Goal: Complete application form

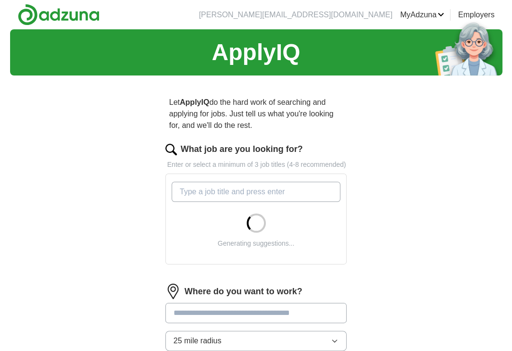
click at [287, 193] on input "What job are you looking for?" at bounding box center [256, 192] width 169 height 20
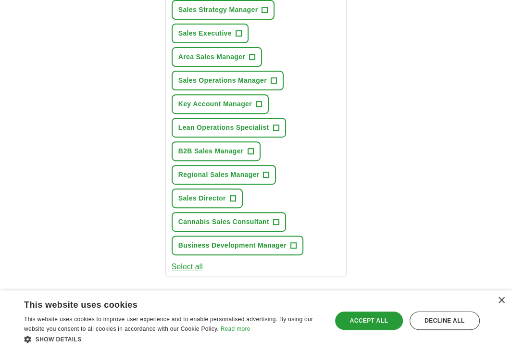
scroll to position [240, 0]
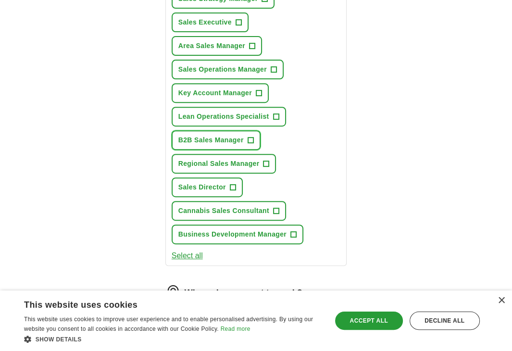
click at [238, 140] on span "B2B Sales Manager" at bounding box center [210, 140] width 65 height 10
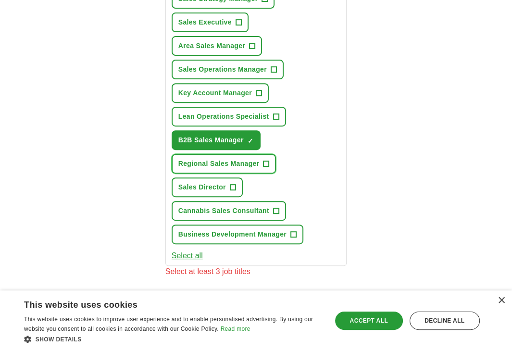
click at [238, 159] on span "Regional Sales Manager" at bounding box center [218, 164] width 81 height 10
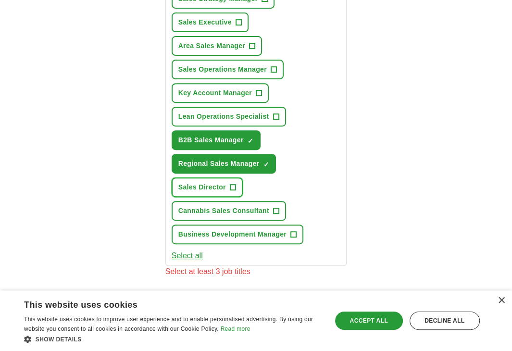
click at [215, 182] on span "Sales Director" at bounding box center [202, 187] width 48 height 10
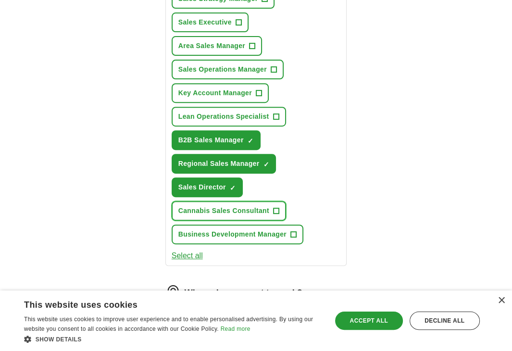
click at [227, 208] on span "Cannabis Sales Consultant" at bounding box center [223, 211] width 91 height 10
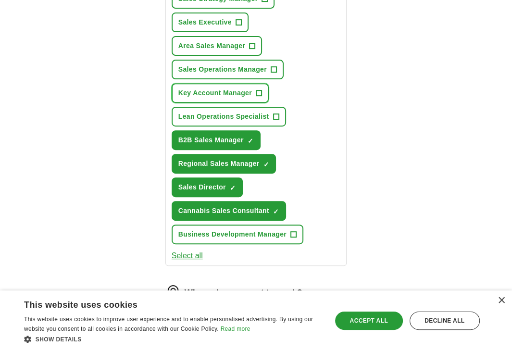
click at [214, 94] on span "Key Account Manager" at bounding box center [215, 93] width 74 height 10
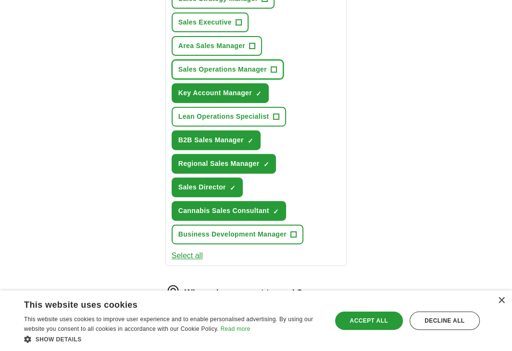
click at [208, 65] on span "Sales Operations Manager" at bounding box center [222, 69] width 88 height 10
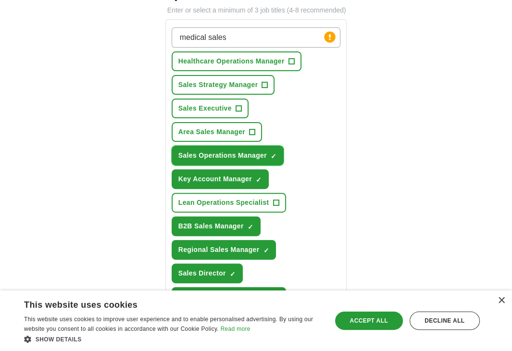
scroll to position [96, 0]
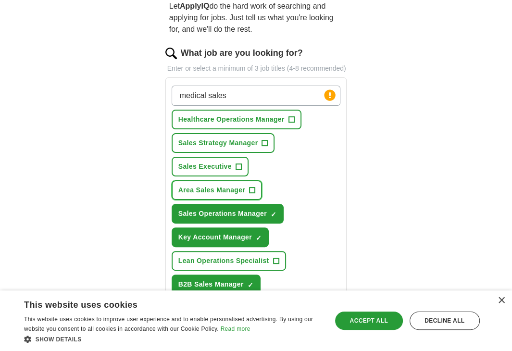
click at [212, 186] on span "Area Sales Manager" at bounding box center [211, 190] width 67 height 10
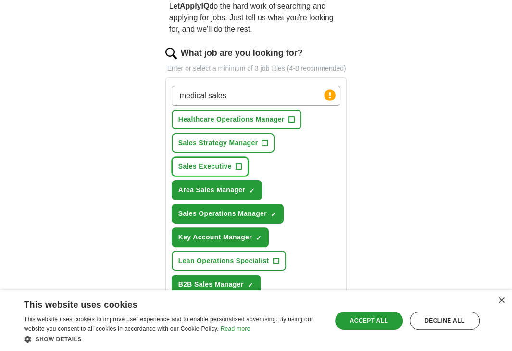
click at [211, 166] on span "Sales Executive" at bounding box center [204, 166] width 53 height 10
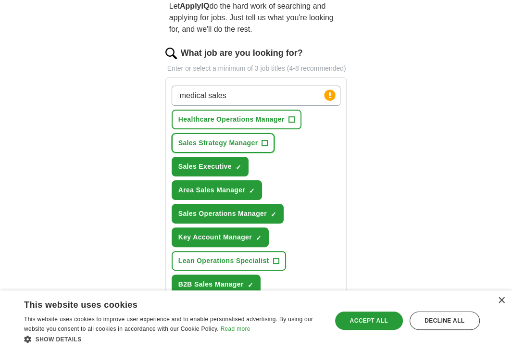
click at [214, 148] on button "Sales Strategy Manager +" at bounding box center [223, 143] width 103 height 20
click at [270, 91] on input "medical sales" at bounding box center [256, 96] width 169 height 20
drag, startPoint x: 241, startPoint y: 91, endPoint x: 161, endPoint y: 83, distance: 80.2
click at [161, 83] on div "Let ApplyIQ do the hard work of searching and applying for jobs. Just tell us w…" at bounding box center [256, 302] width 246 height 631
type input "medical"
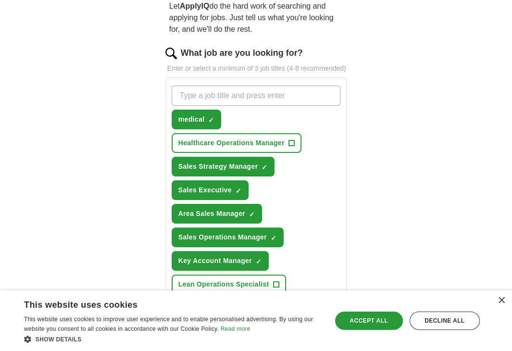
click at [233, 94] on input "What job are you looking for?" at bounding box center [256, 96] width 169 height 20
type input "medical sales"
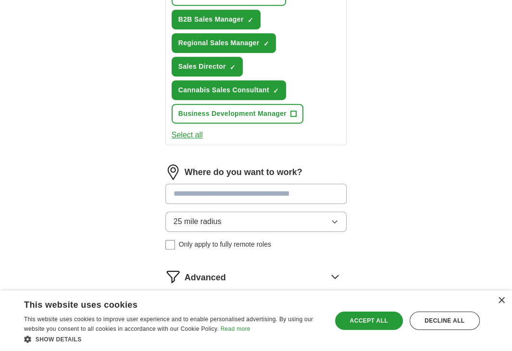
scroll to position [433, 0]
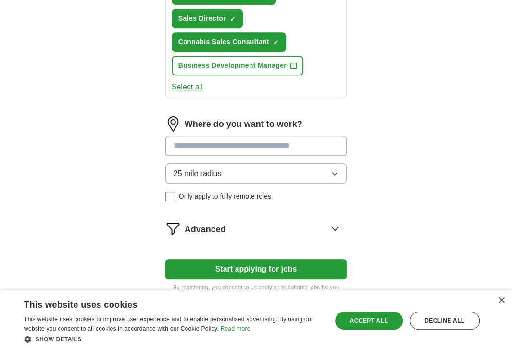
type input "]"
click at [218, 142] on input at bounding box center [256, 146] width 182 height 20
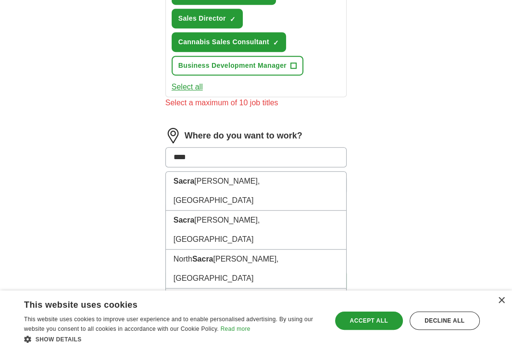
type input "***"
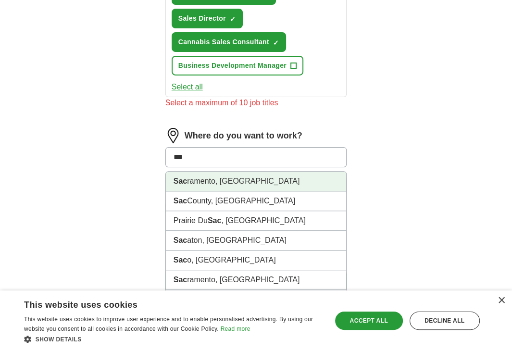
click at [215, 172] on li "Sac ramento, [GEOGRAPHIC_DATA]" at bounding box center [256, 182] width 181 height 20
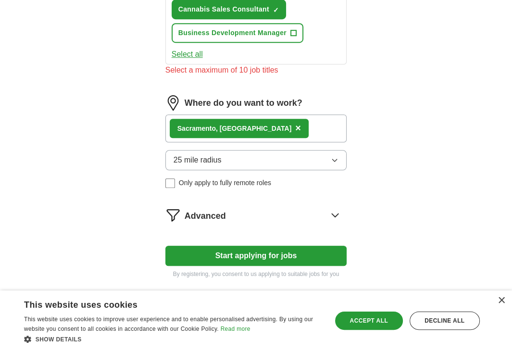
scroll to position [481, 0]
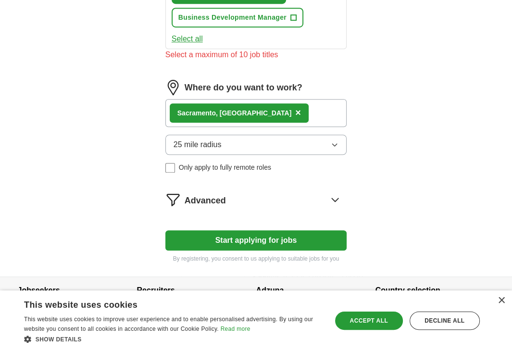
click at [211, 194] on span "Advanced" at bounding box center [205, 200] width 41 height 13
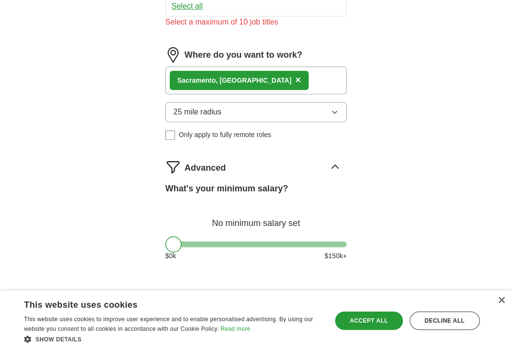
scroll to position [577, 0]
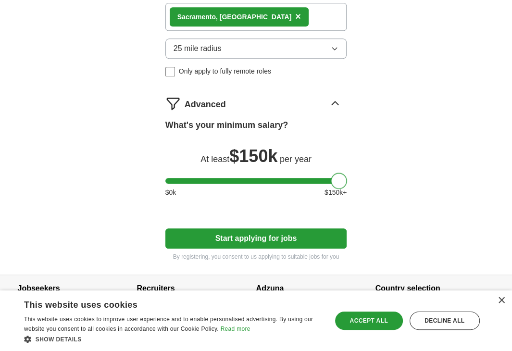
drag, startPoint x: 175, startPoint y: 173, endPoint x: 369, endPoint y: 182, distance: 194.4
drag, startPoint x: 340, startPoint y: 174, endPoint x: 300, endPoint y: 174, distance: 40.4
click at [300, 174] on div at bounding box center [298, 181] width 16 height 16
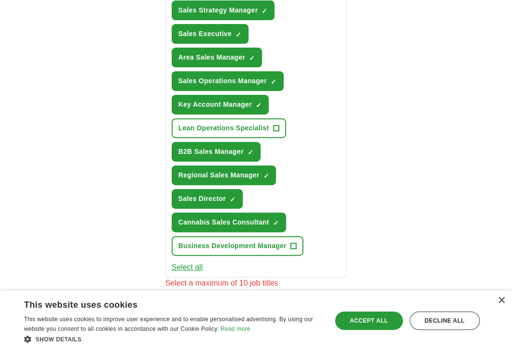
scroll to position [255, 0]
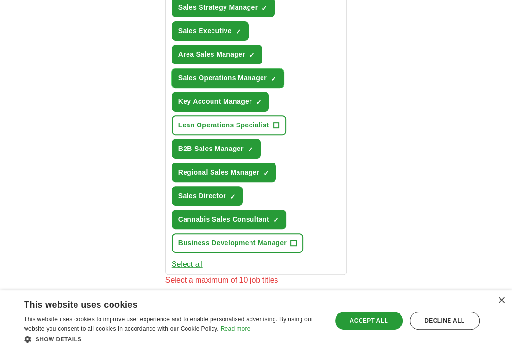
click at [243, 73] on span "Sales Operations Manager" at bounding box center [222, 78] width 88 height 10
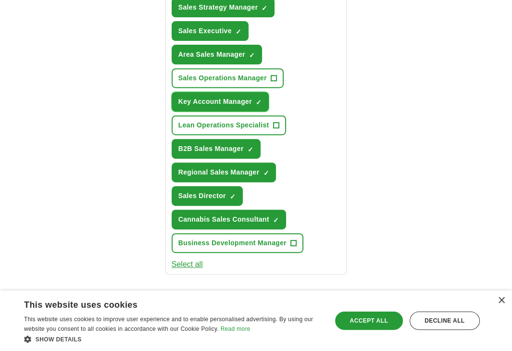
click at [248, 102] on span "Key Account Manager" at bounding box center [215, 102] width 74 height 10
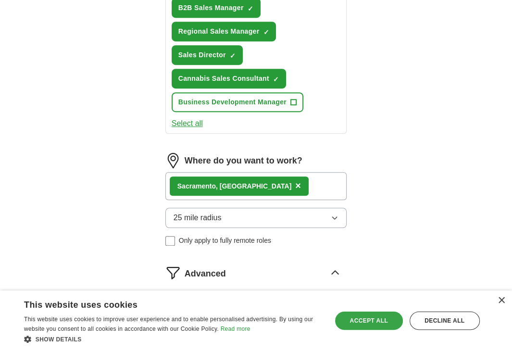
scroll to position [399, 0]
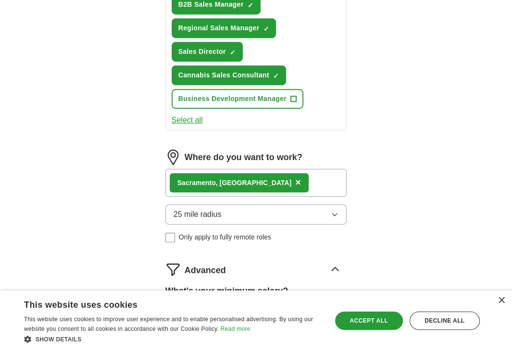
click at [504, 297] on div "×" at bounding box center [500, 300] width 7 height 7
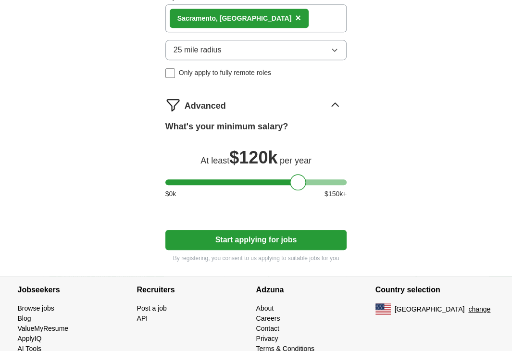
scroll to position [580, 0]
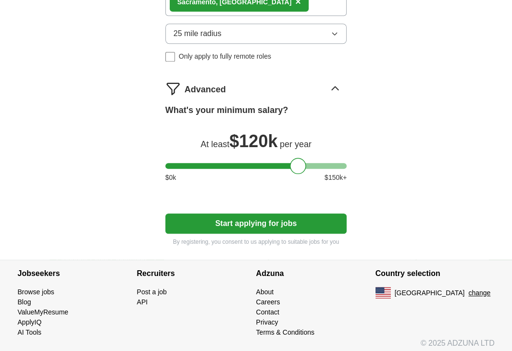
click at [258, 214] on button "Start applying for jobs" at bounding box center [256, 223] width 182 height 20
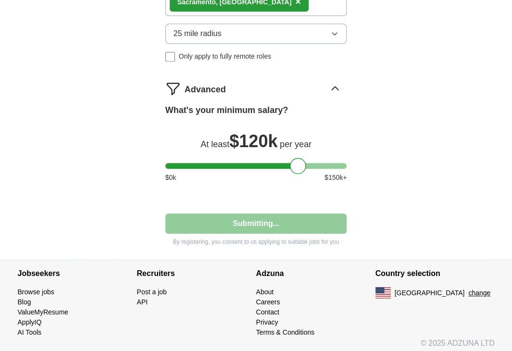
select select "**"
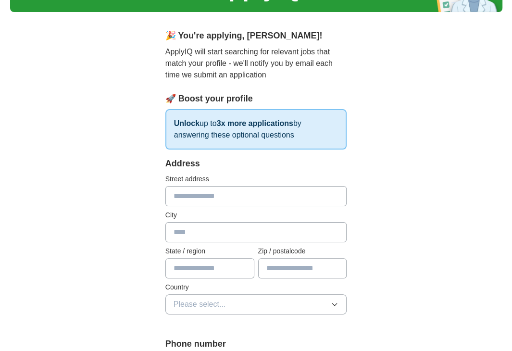
scroll to position [144, 0]
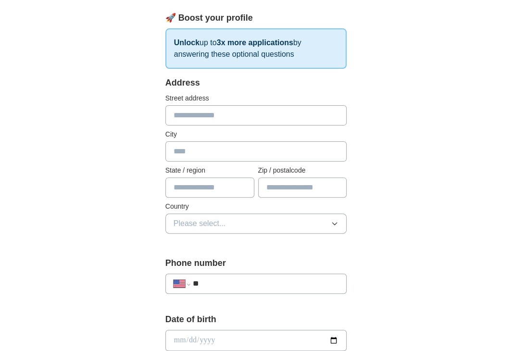
click at [217, 125] on div "Address Street address City State / region Zip / postalcode Country Please sele…" at bounding box center [256, 160] width 182 height 169
click at [215, 122] on input "text" at bounding box center [256, 115] width 182 height 20
type input "**********"
type input "**"
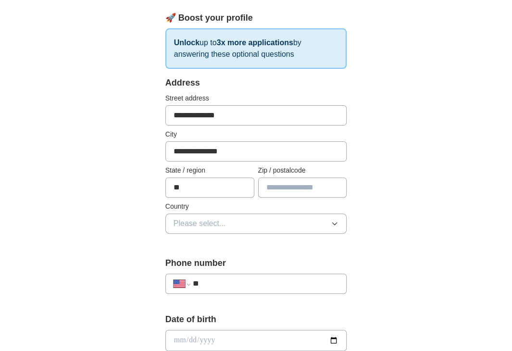
type input "*****"
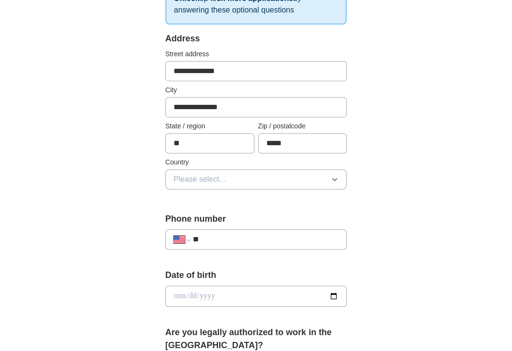
scroll to position [240, 0]
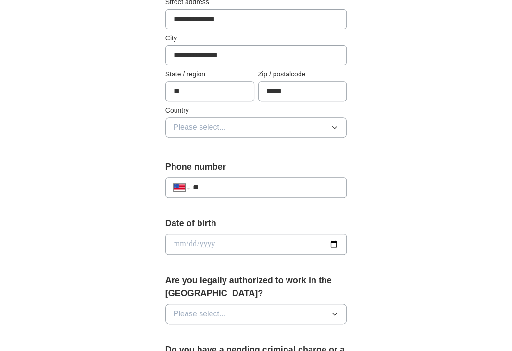
click at [229, 124] on button "Please select..." at bounding box center [256, 127] width 182 height 20
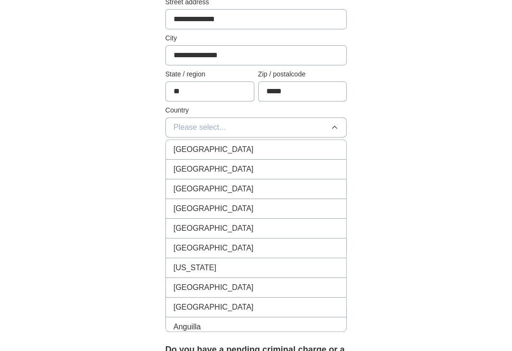
click at [209, 168] on span "[GEOGRAPHIC_DATA]" at bounding box center [214, 169] width 80 height 12
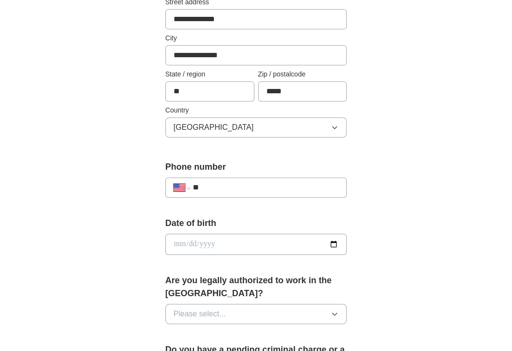
click at [209, 186] on input "**" at bounding box center [266, 188] width 146 height 12
type input "**********"
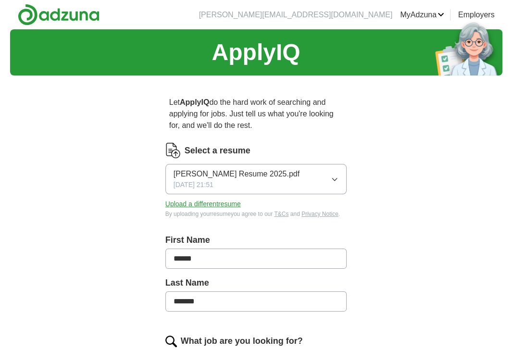
click at [199, 204] on button "Upload a different resume" at bounding box center [202, 204] width 75 height 10
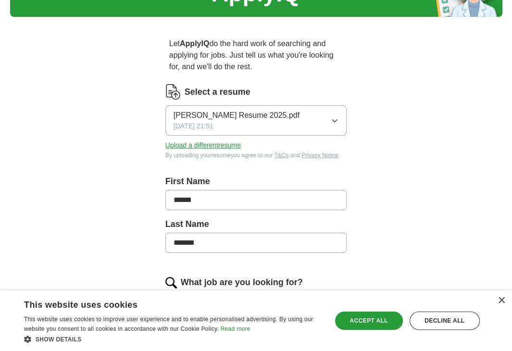
scroll to position [96, 0]
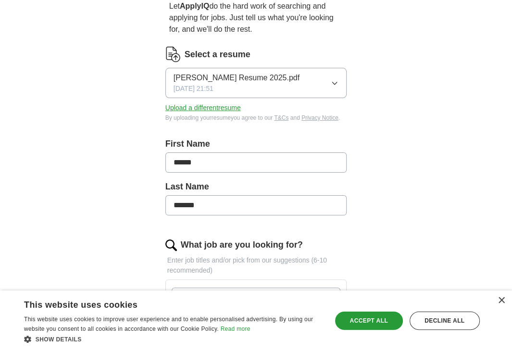
click at [333, 87] on button "Justin Corbett Cannabis Resume 2025.pdf 09/14/2025, 21:51" at bounding box center [256, 83] width 182 height 30
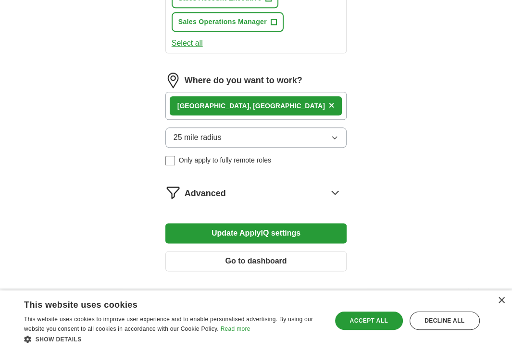
scroll to position [822, 0]
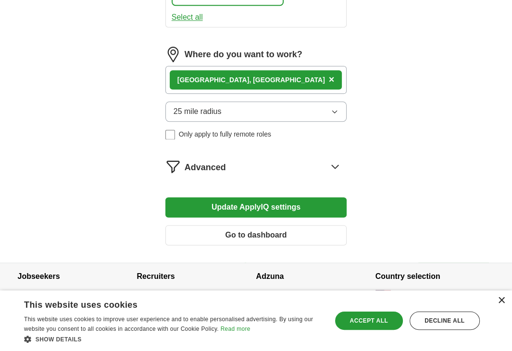
click at [503, 302] on div "×" at bounding box center [500, 300] width 7 height 7
